Goal: Information Seeking & Learning: Learn about a topic

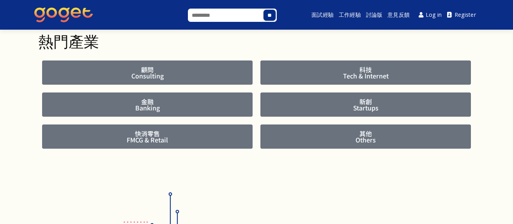
scroll to position [193, 0]
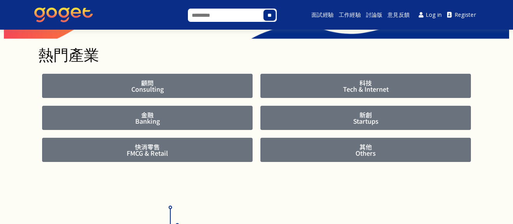
click at [199, 83] on span "顧問 Consulting" at bounding box center [147, 86] width 187 height 12
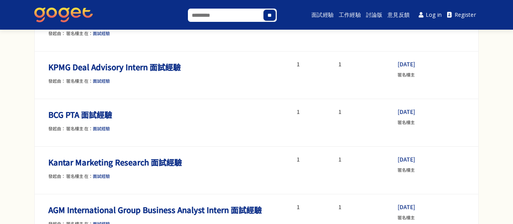
scroll to position [203, 0]
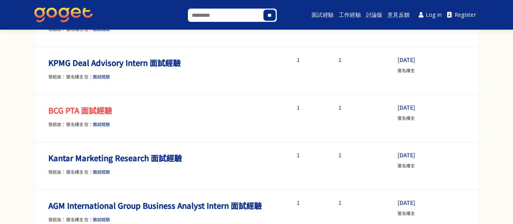
click at [104, 109] on link "BCG PTA 面試經驗" at bounding box center [80, 110] width 64 height 11
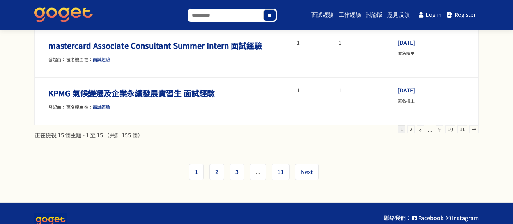
scroll to position [704, 0]
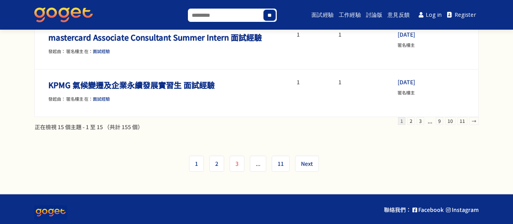
click at [234, 164] on link "3" at bounding box center [237, 164] width 15 height 16
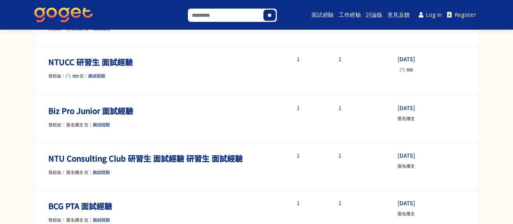
scroll to position [1, 0]
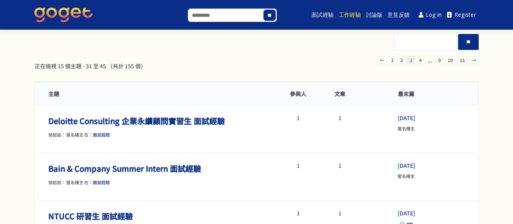
click at [340, 16] on link "工作經驗" at bounding box center [350, 14] width 25 height 25
